Goal: Task Accomplishment & Management: Manage account settings

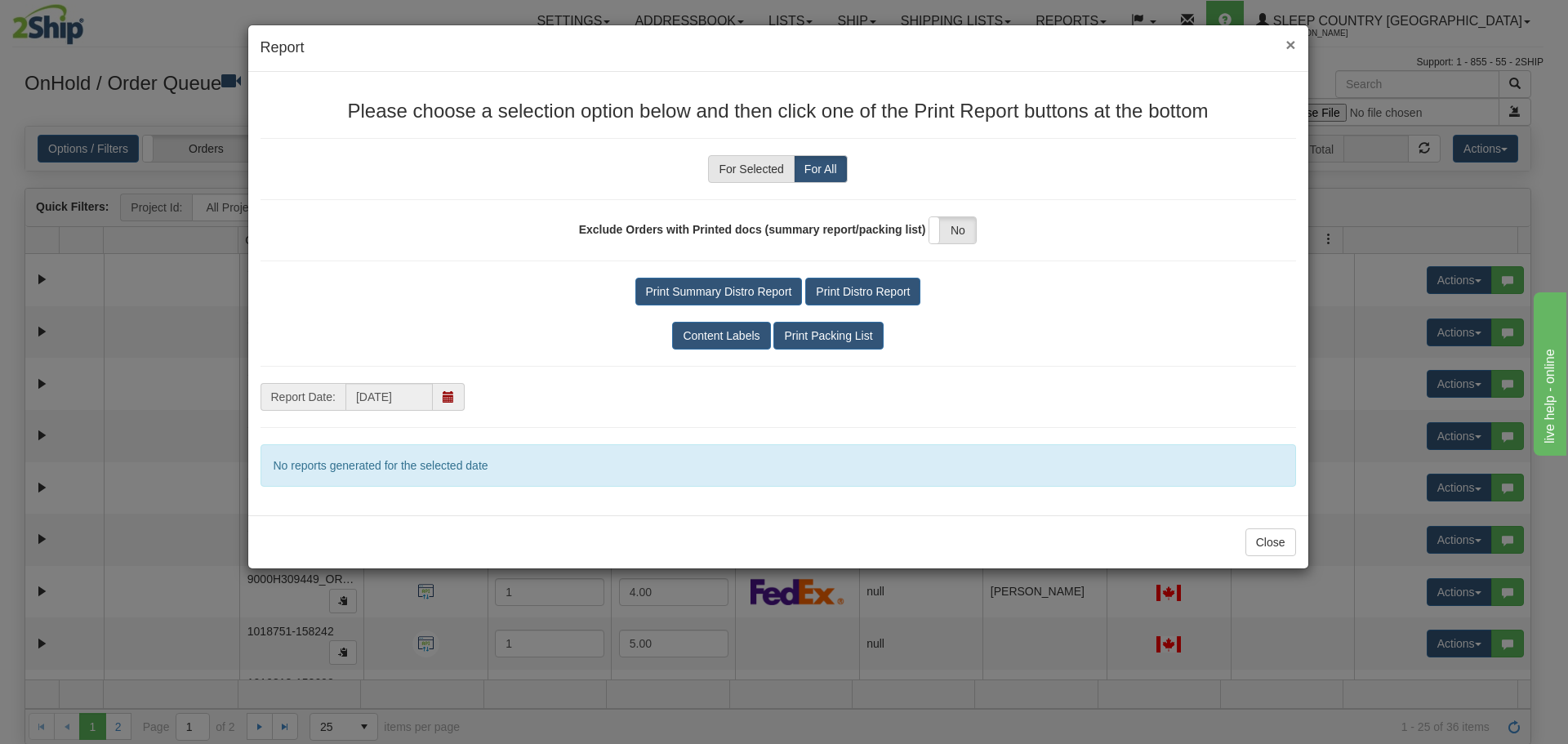
click at [1291, 45] on span "×" at bounding box center [1290, 44] width 10 height 19
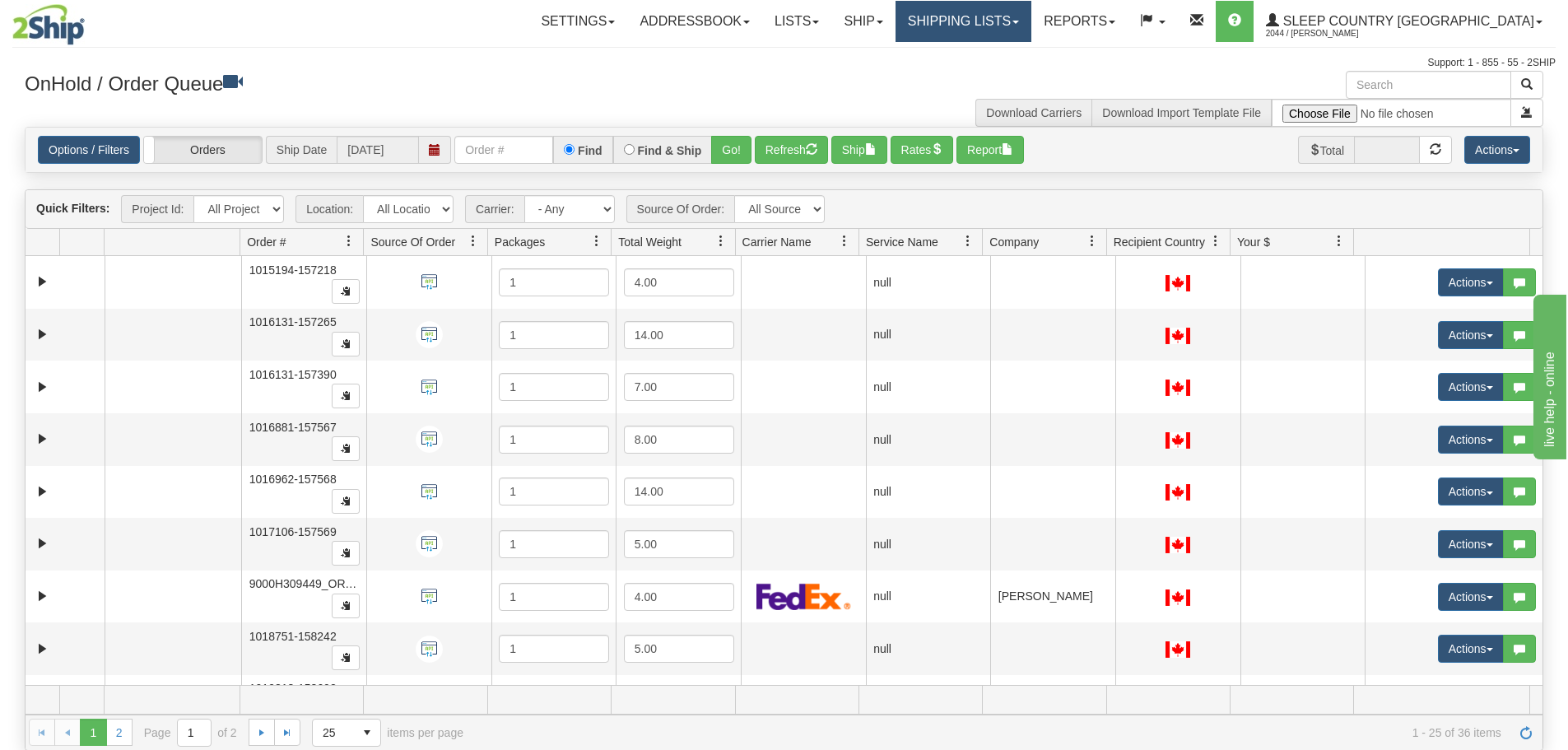
click at [1029, 18] on link "Shipping lists" at bounding box center [963, 21] width 136 height 41
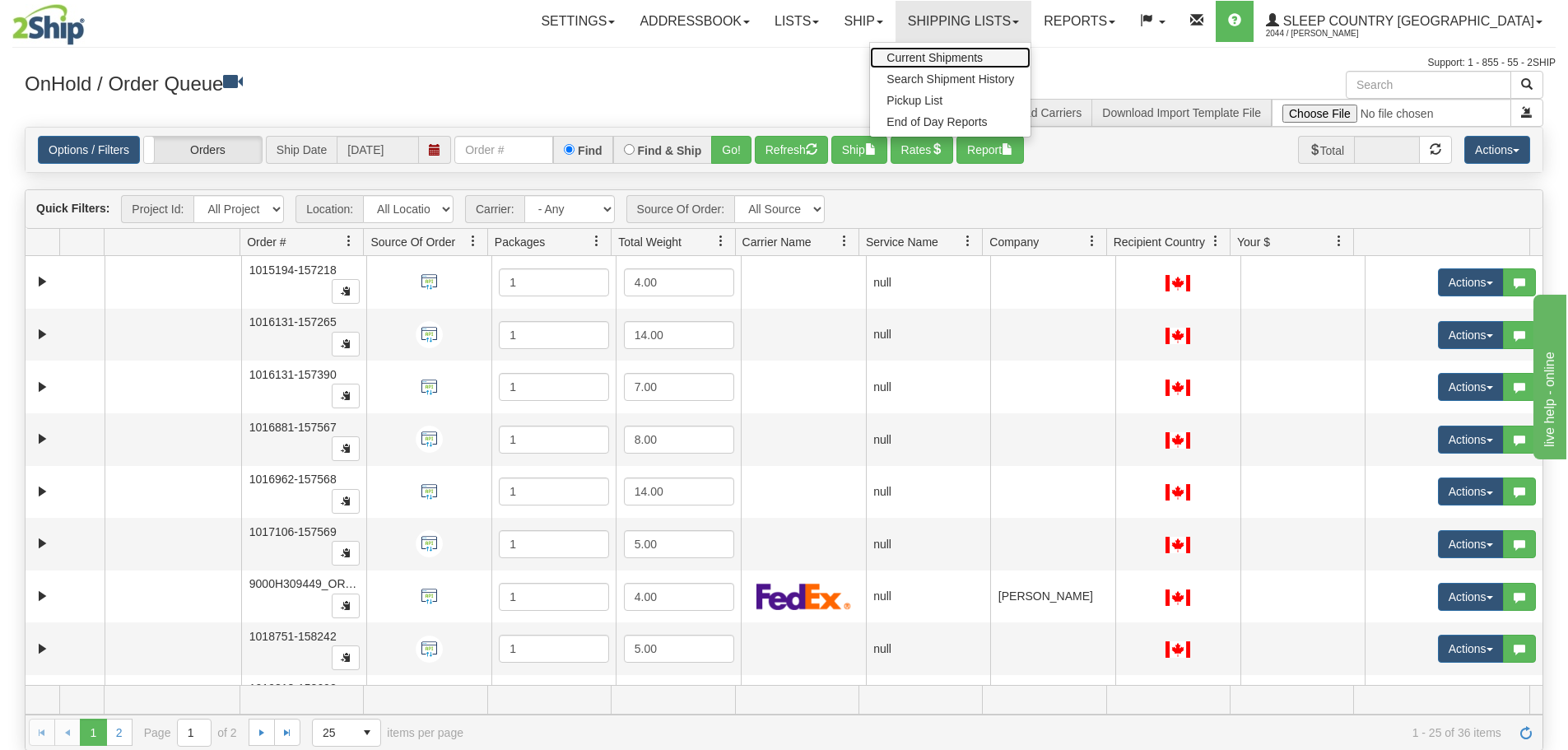
click at [983, 57] on span "Current Shipments" at bounding box center [934, 57] width 96 height 14
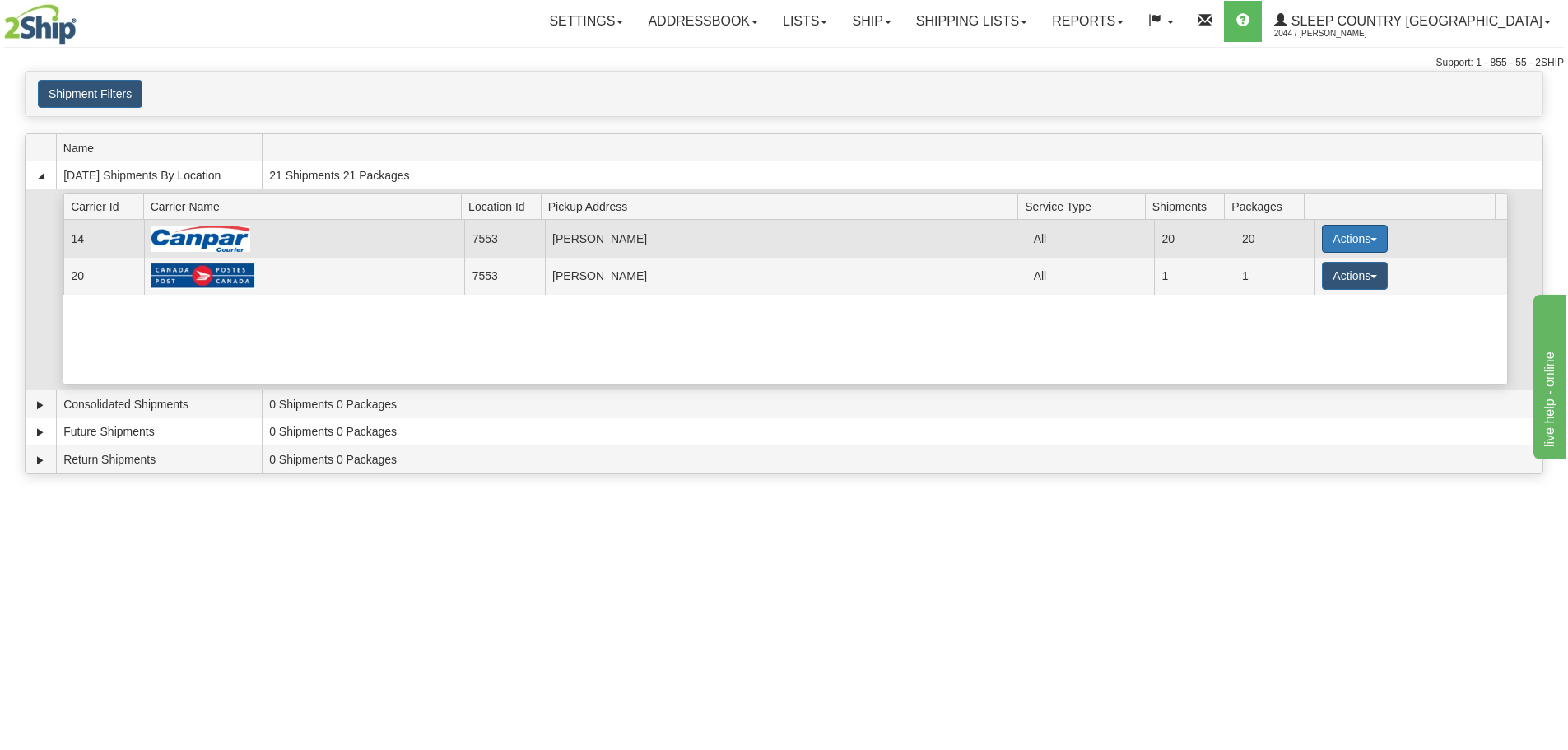
click at [1349, 239] on button "Actions" at bounding box center [1354, 238] width 66 height 28
click at [1296, 268] on span "Details" at bounding box center [1294, 269] width 44 height 12
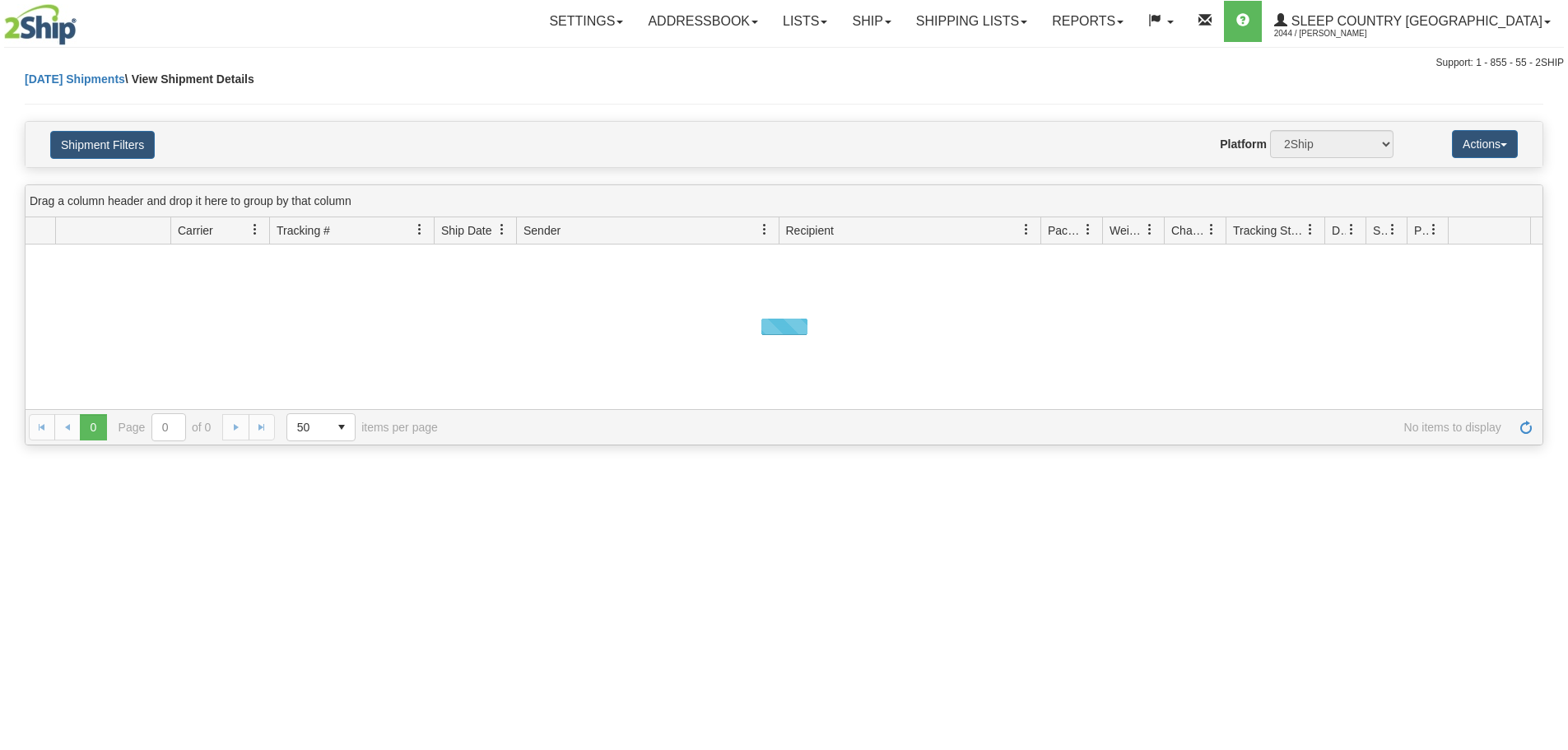
click at [1506, 143] on span "button" at bounding box center [1504, 145] width 6 height 4
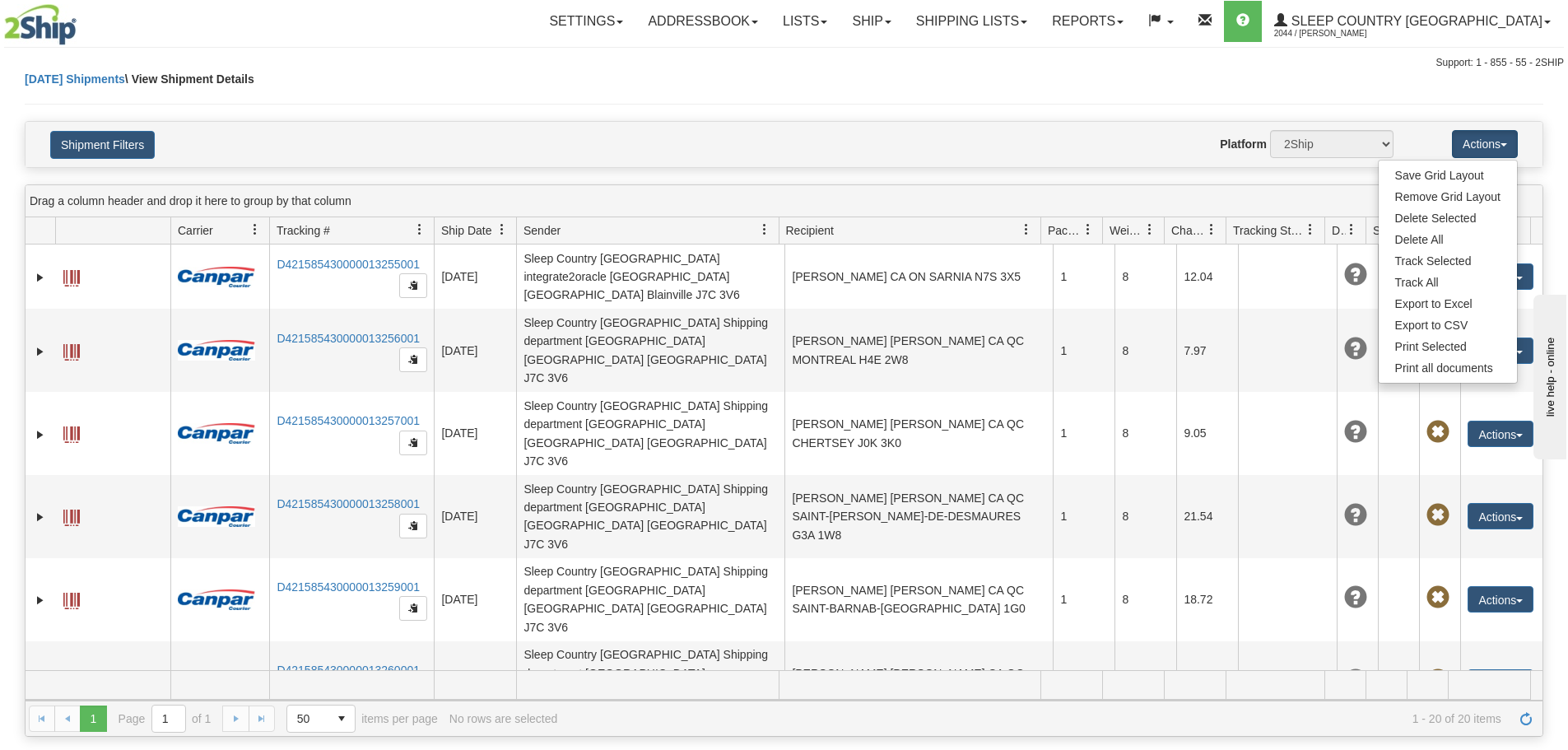
click at [986, 148] on div "Website Agent Nothing selected Client User Platform 2Ship Imported" at bounding box center [846, 144] width 1120 height 28
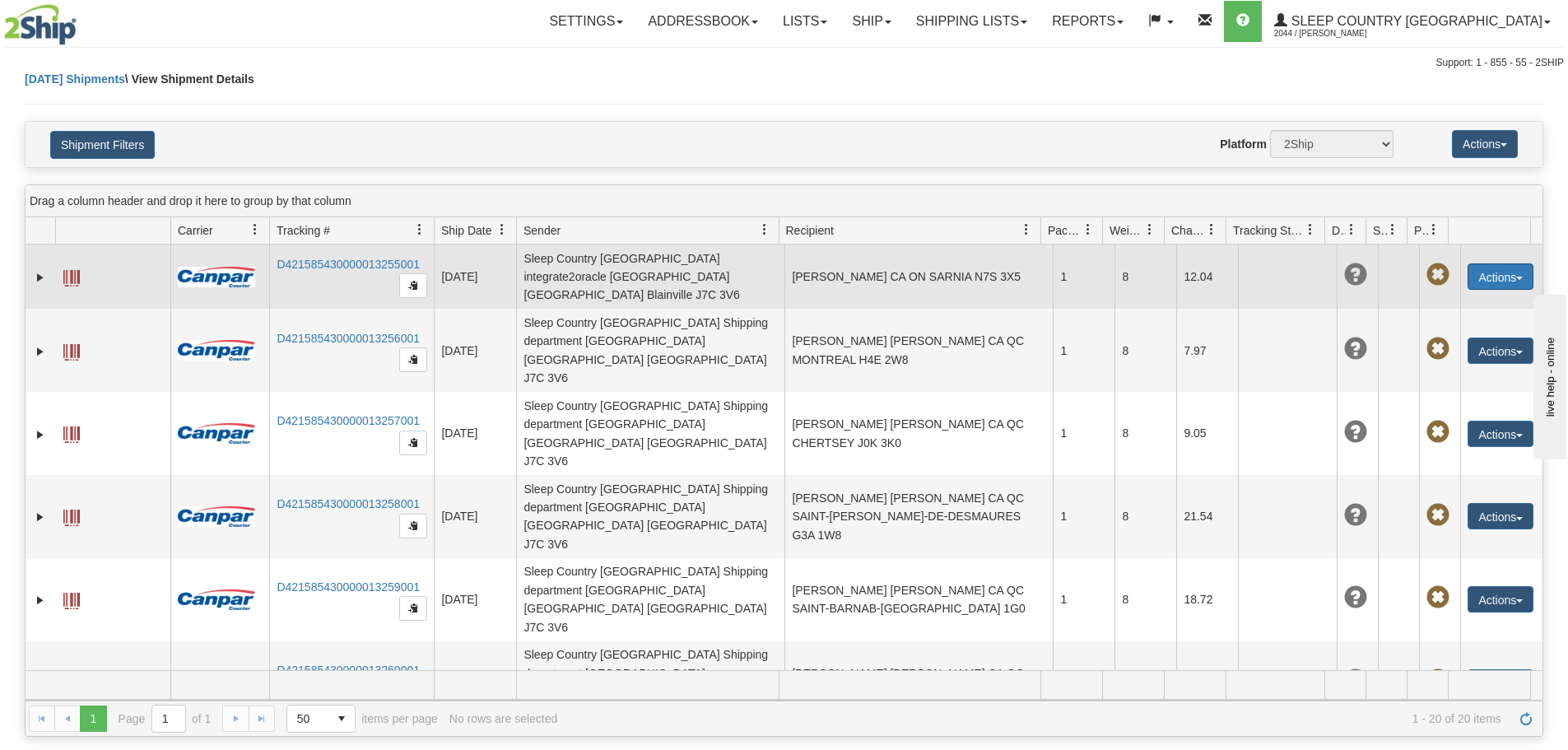
click at [1497, 277] on button "Actions" at bounding box center [1500, 276] width 66 height 26
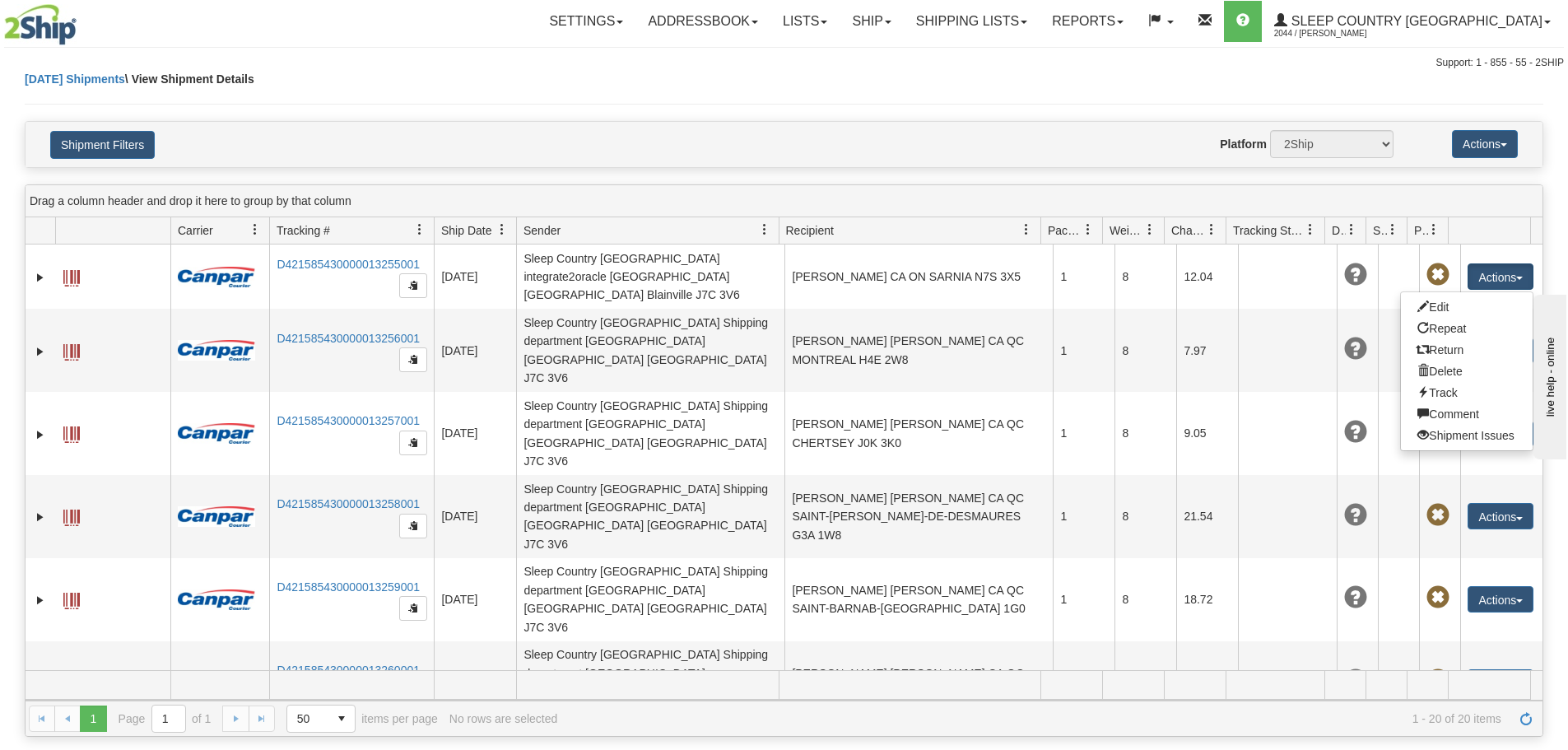
click at [923, 112] on div "Today Shipments \ View Shipment Details" at bounding box center [784, 95] width 1519 height 50
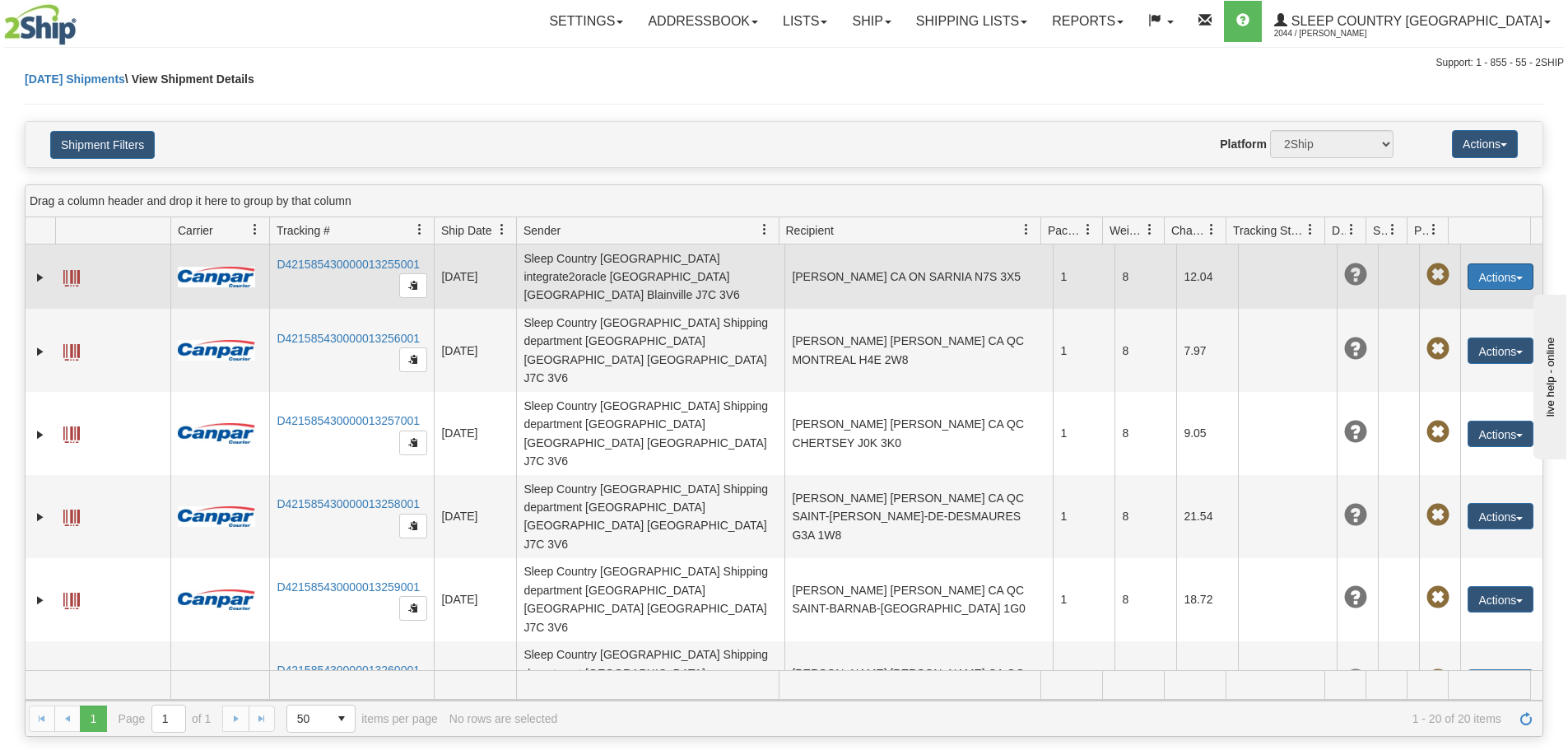
click at [1496, 278] on button "Actions" at bounding box center [1500, 276] width 66 height 26
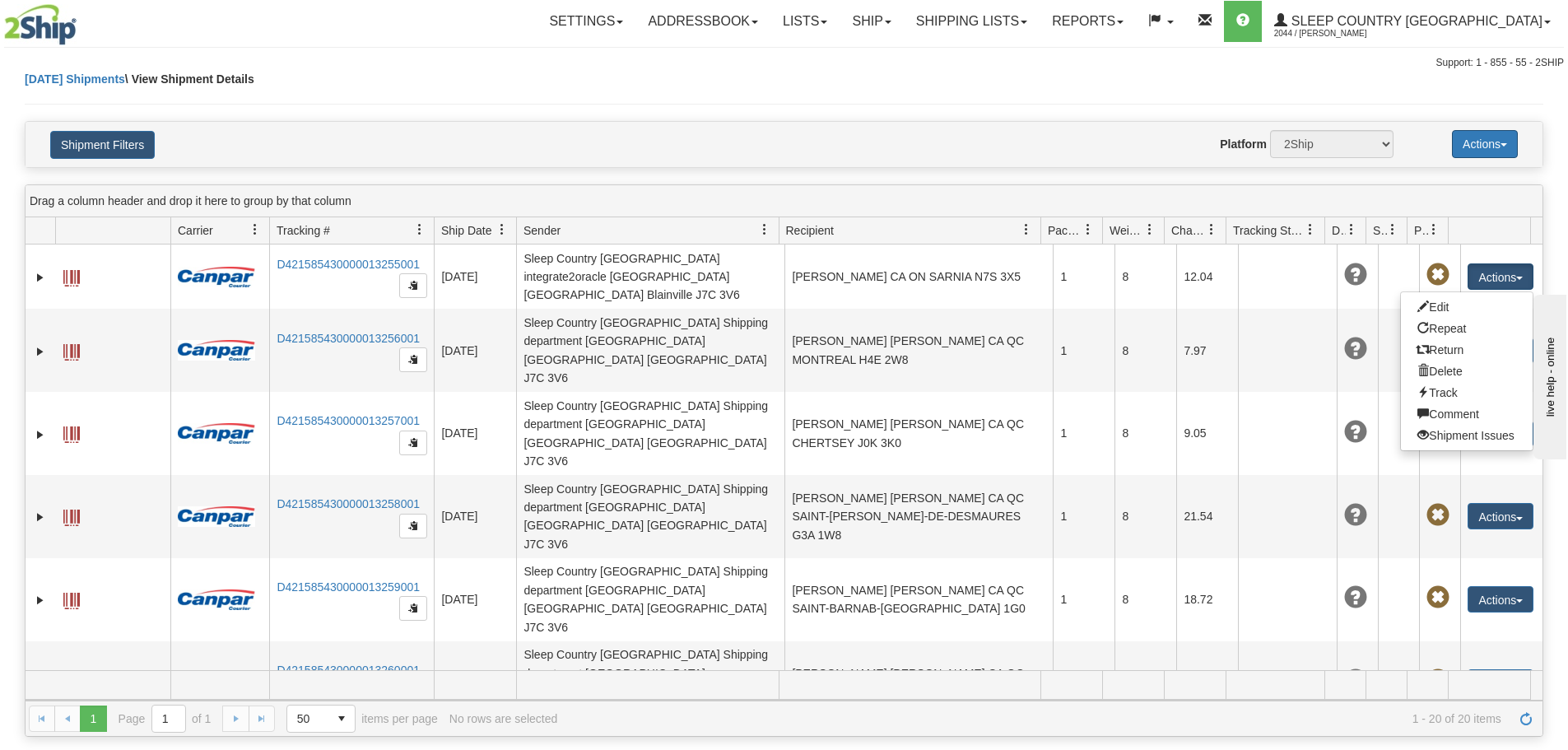
click at [1497, 140] on button "Actions" at bounding box center [1485, 144] width 66 height 28
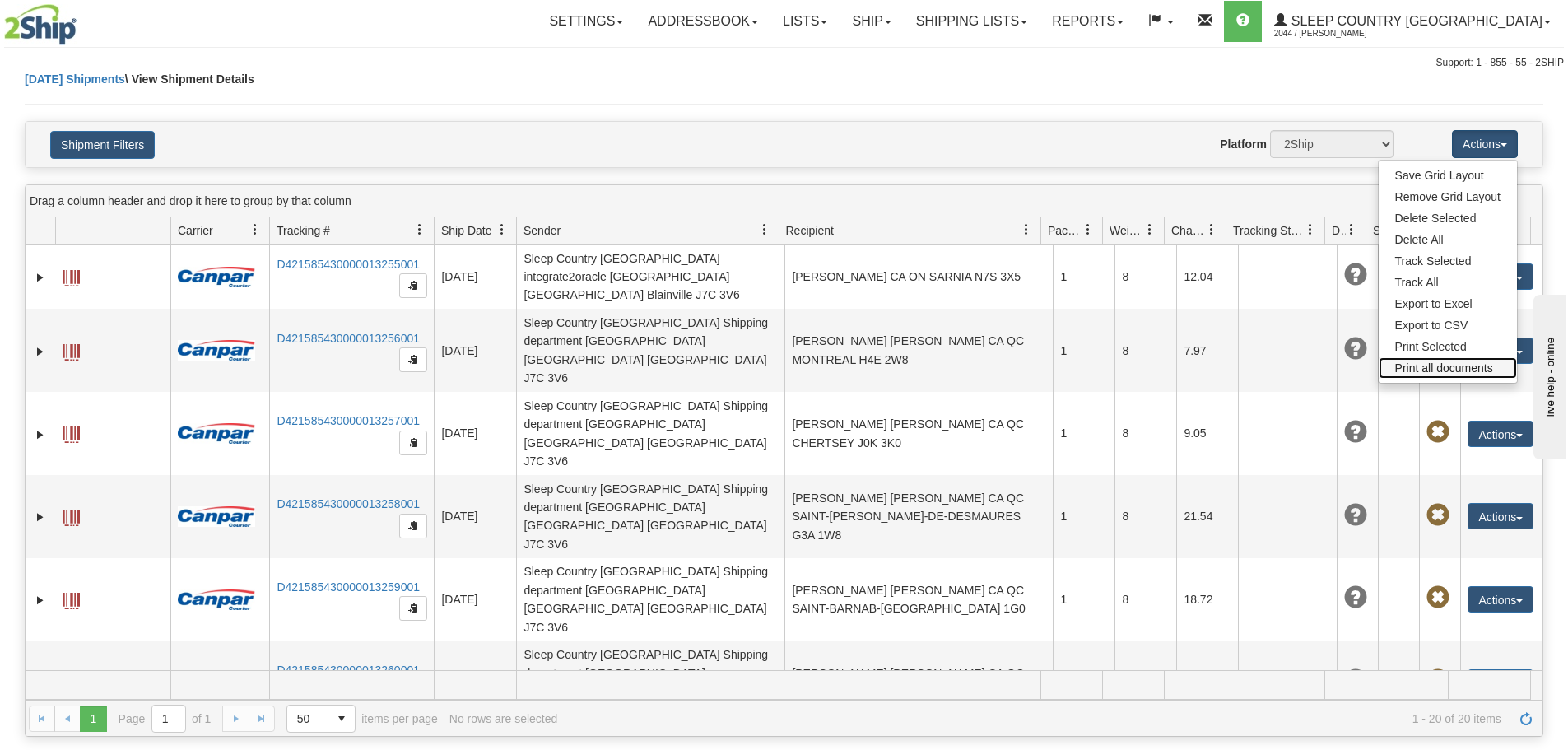
click at [1434, 369] on link "Print all documents" at bounding box center [1448, 369] width 139 height 22
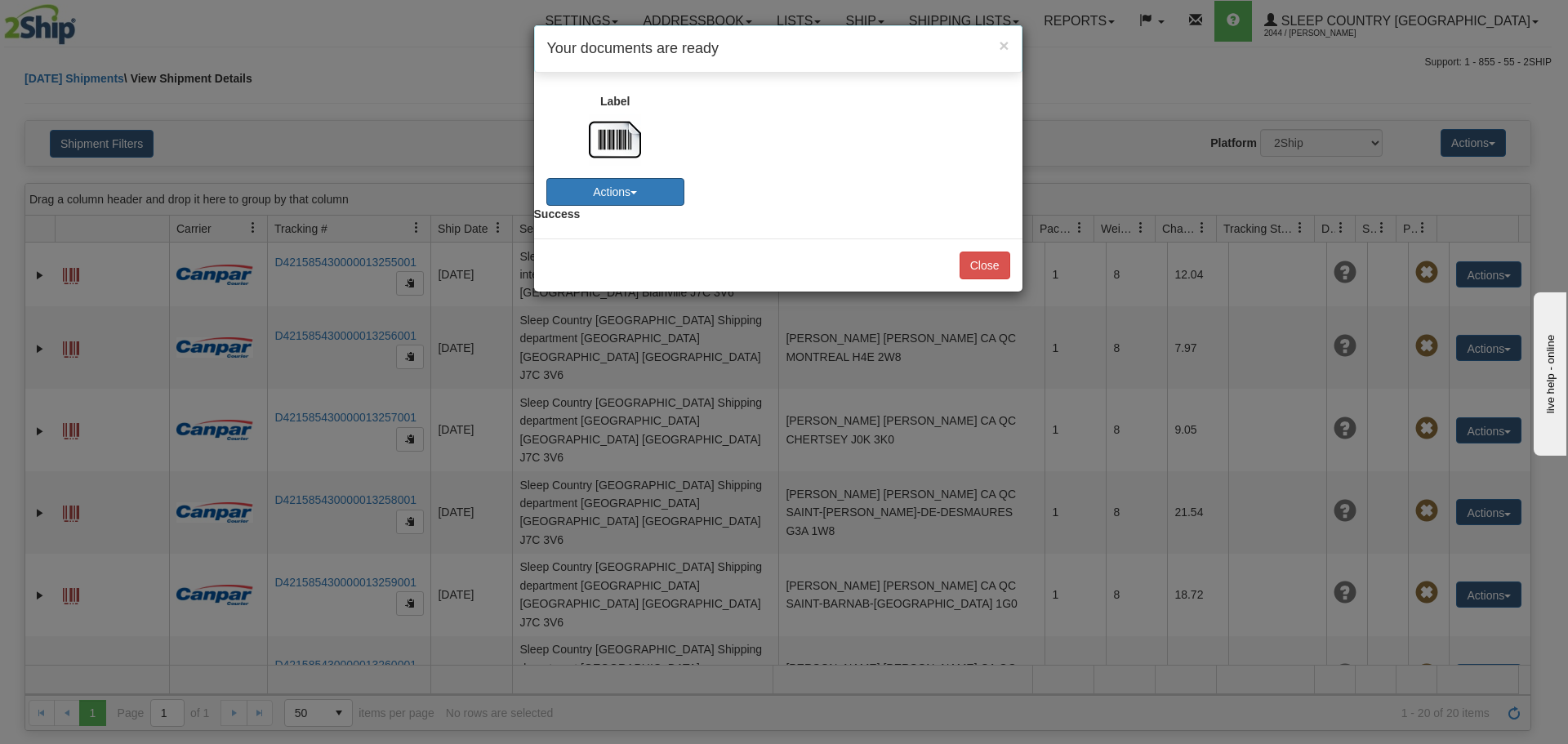
click at [653, 198] on button "Actions" at bounding box center [615, 191] width 138 height 28
click at [646, 188] on button "Actions" at bounding box center [615, 191] width 138 height 28
click at [1008, 47] on span "×" at bounding box center [1003, 45] width 10 height 19
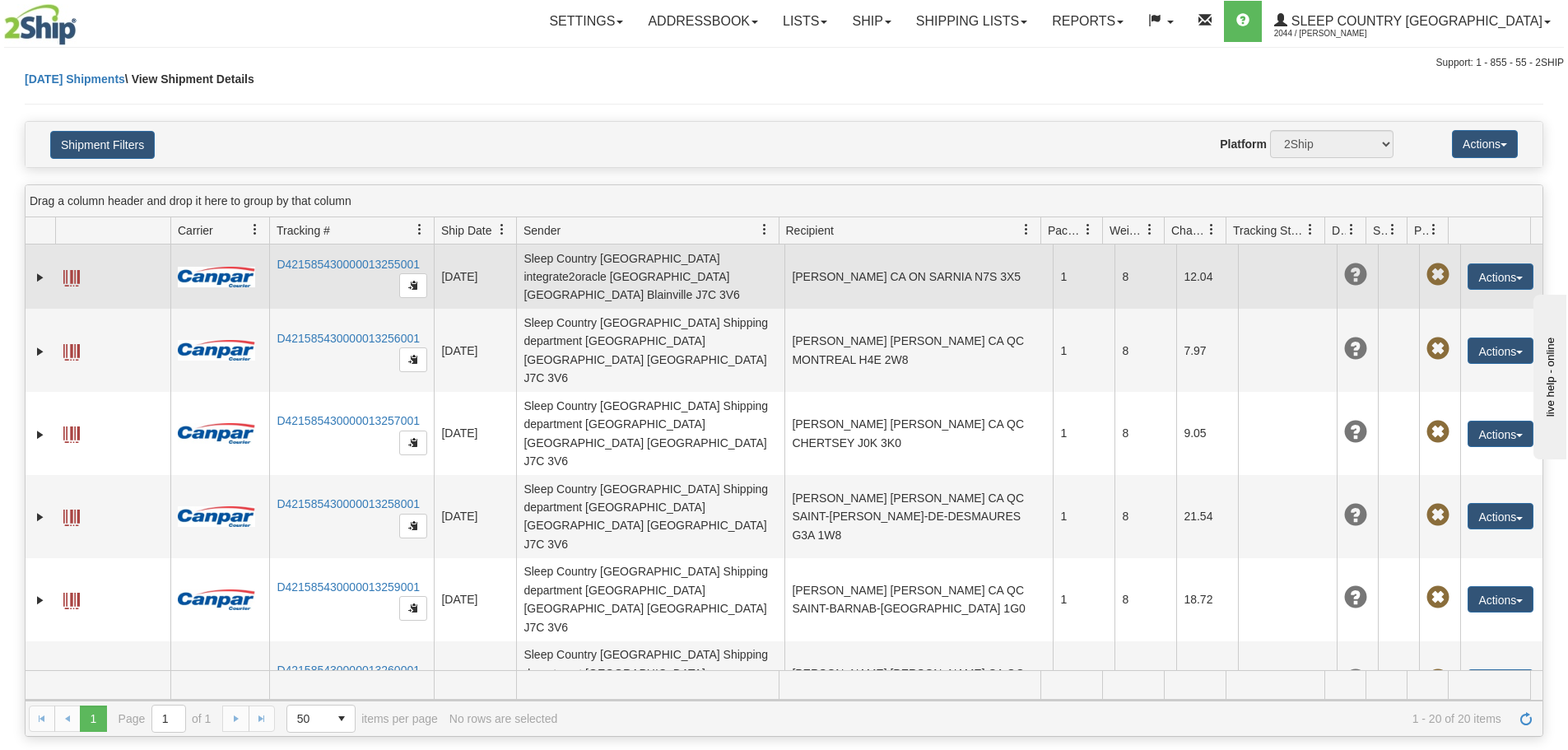
click at [72, 271] on span at bounding box center [72, 278] width 16 height 16
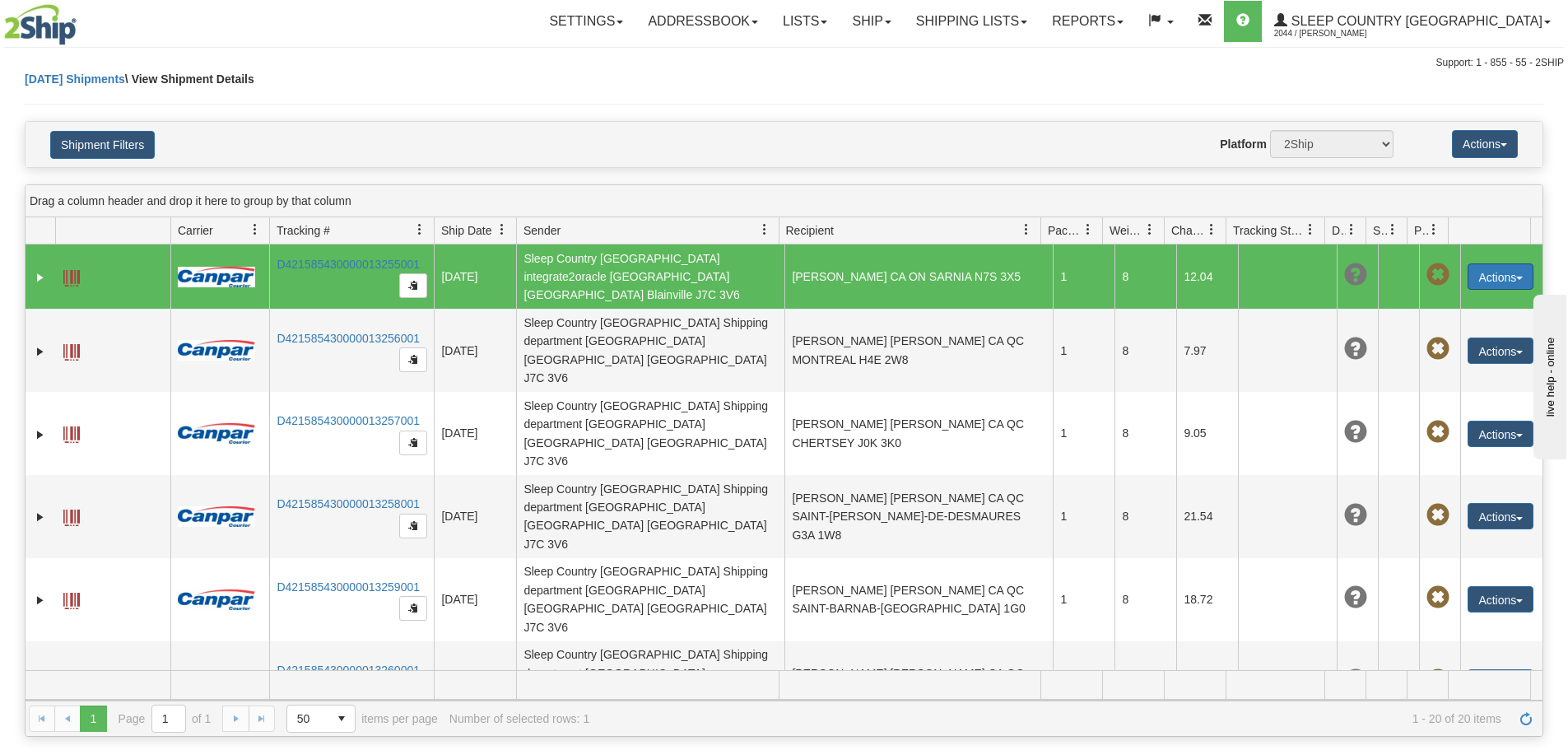
click at [1502, 267] on button "Actions" at bounding box center [1500, 276] width 66 height 26
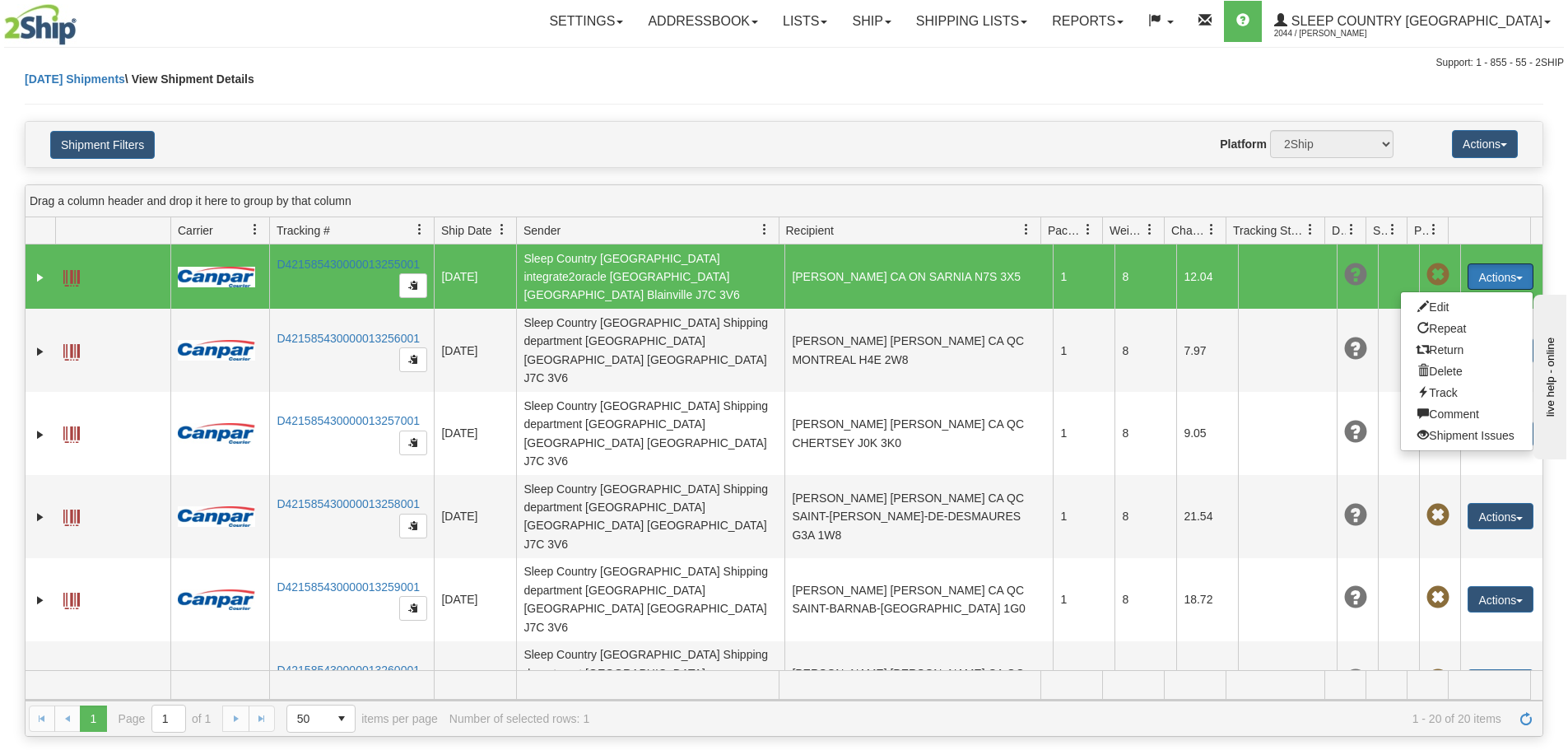
click at [1502, 267] on button "Actions" at bounding box center [1500, 276] width 66 height 26
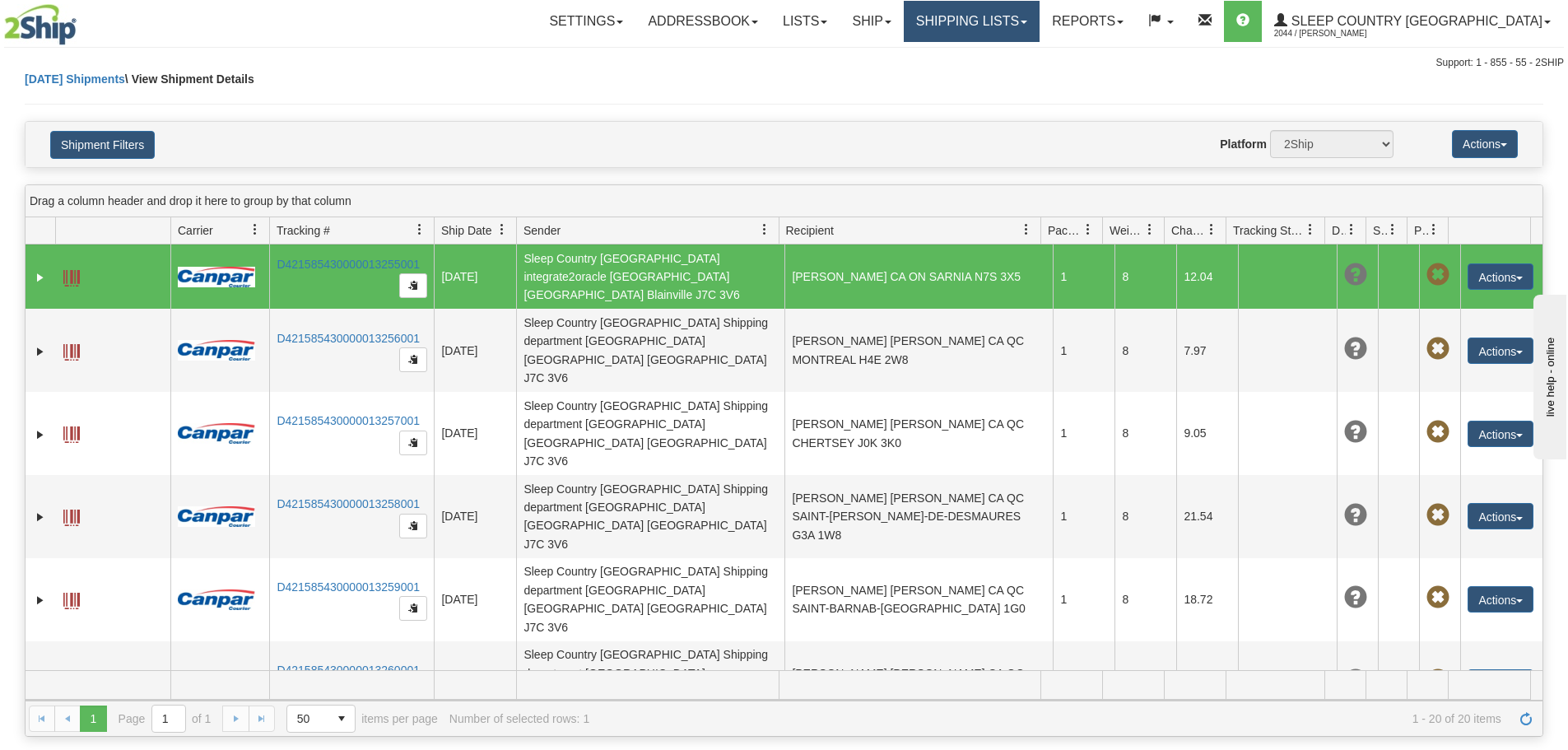
click at [1039, 14] on link "Shipping lists" at bounding box center [971, 21] width 136 height 41
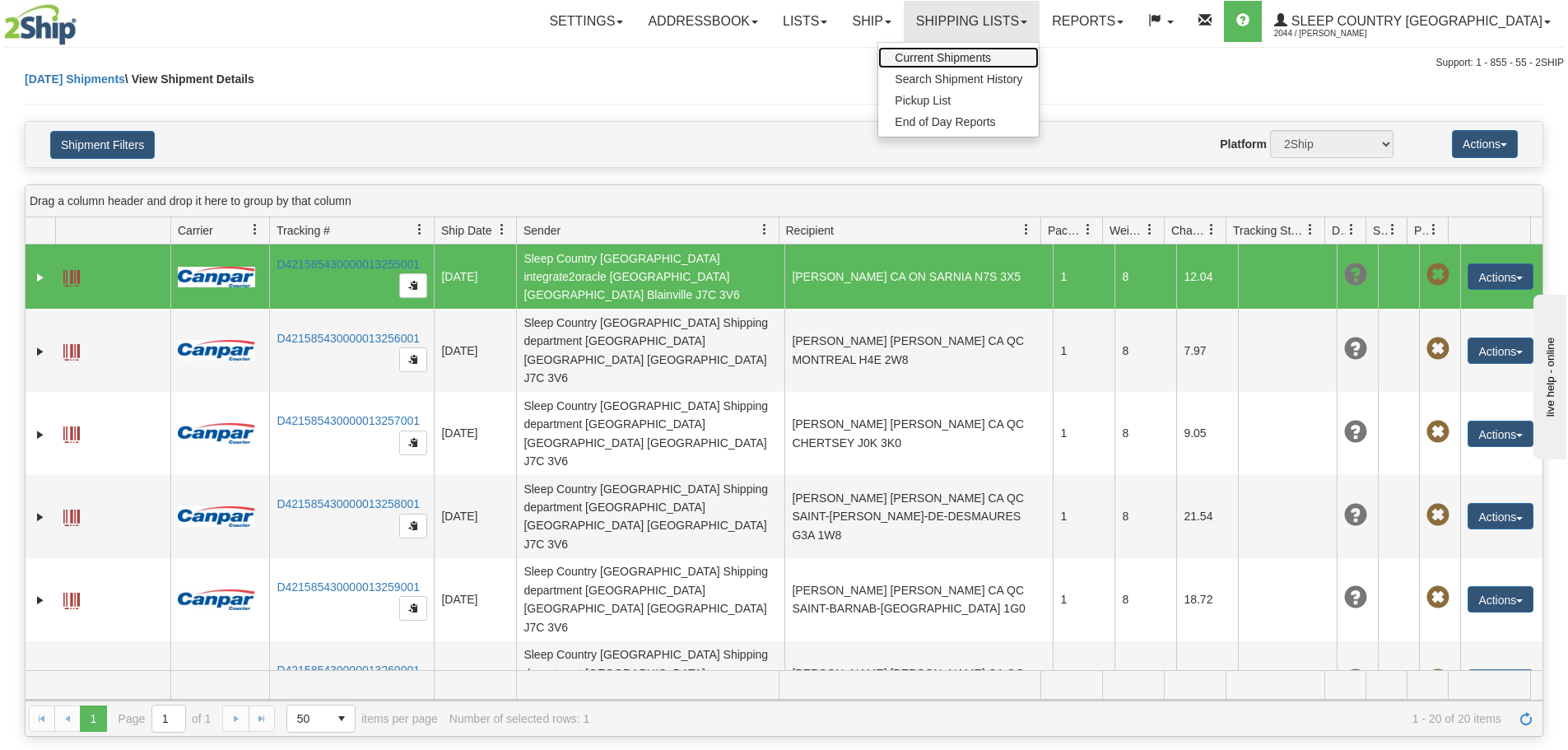
click at [991, 56] on span "Current Shipments" at bounding box center [942, 57] width 96 height 14
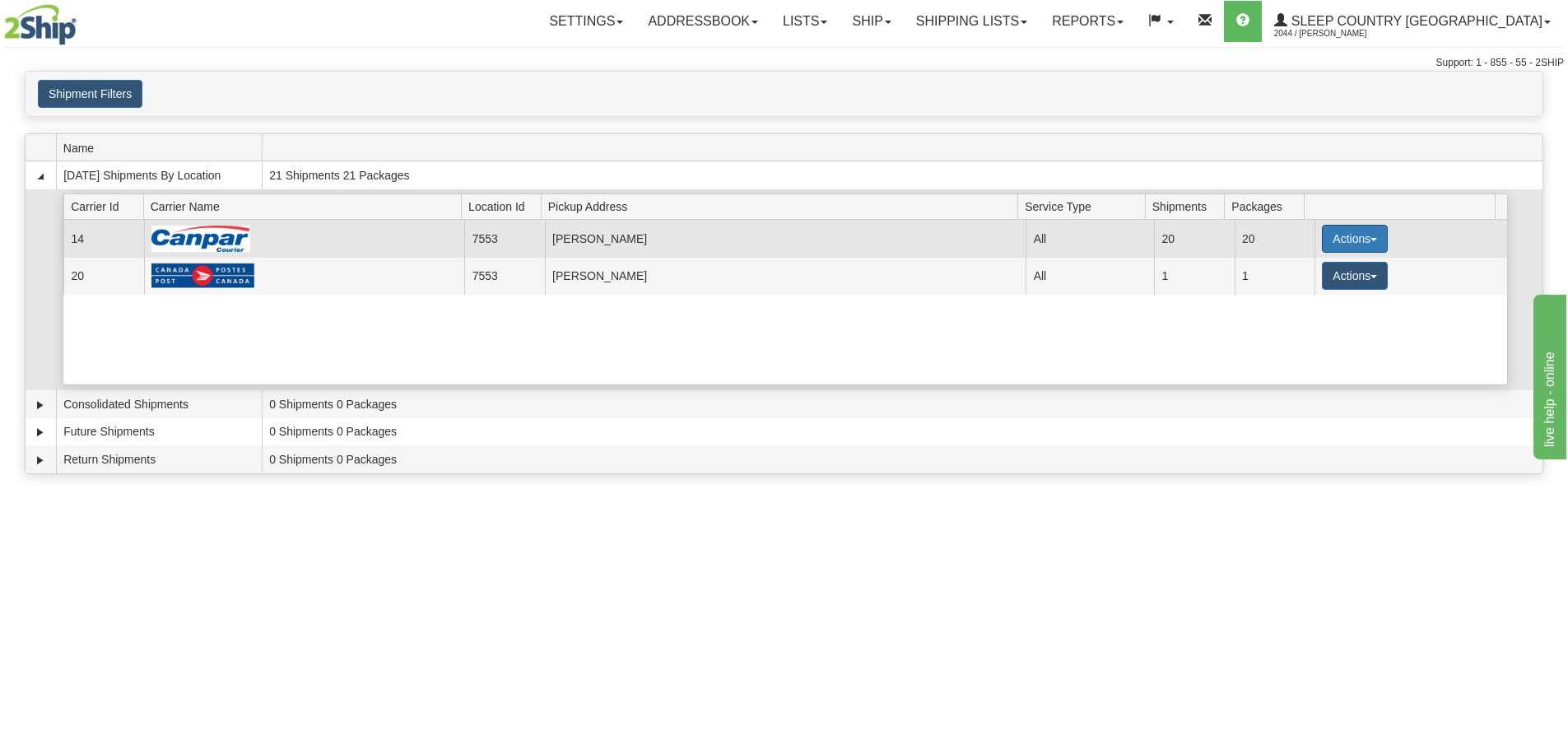
click at [1364, 242] on button "Actions" at bounding box center [1354, 238] width 66 height 28
click at [1290, 333] on span "Zip" at bounding box center [1286, 333] width 27 height 12
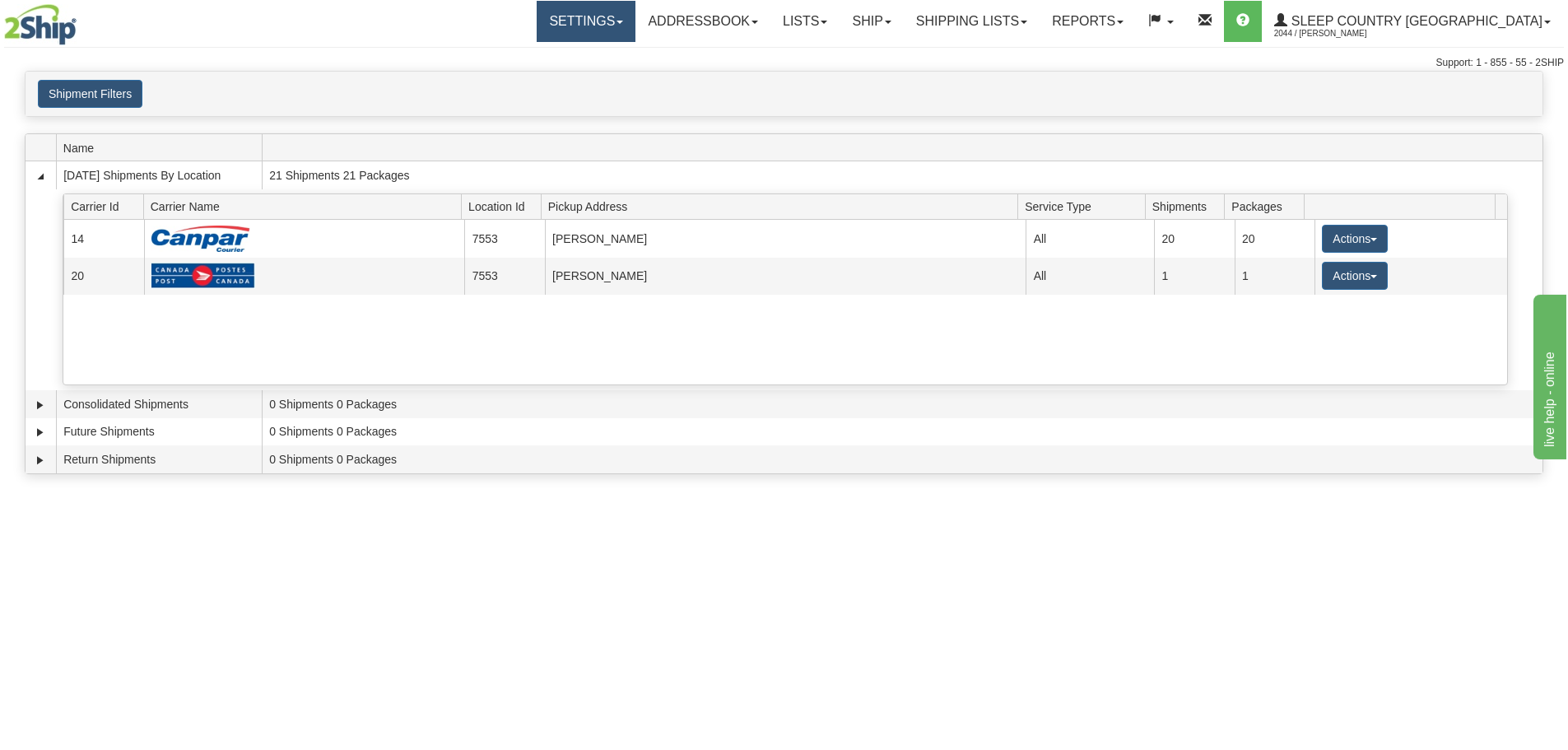
click at [636, 23] on link "Settings" at bounding box center [586, 21] width 99 height 41
click at [598, 59] on span "Shipping Preferences" at bounding box center [542, 57] width 110 height 14
